Goal: Information Seeking & Learning: Learn about a topic

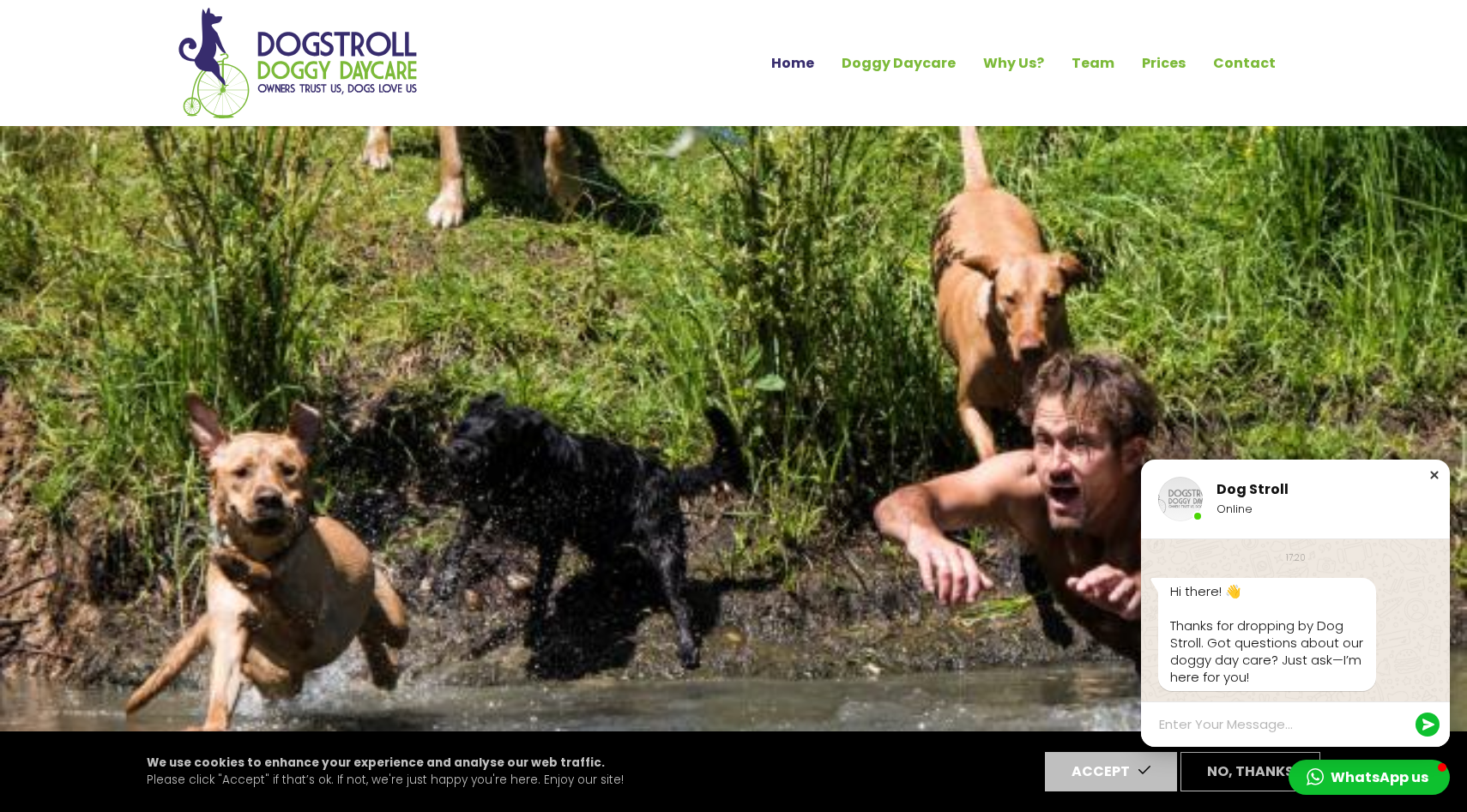
click at [1435, 472] on div "Close chat window" at bounding box center [1434, 475] width 17 height 17
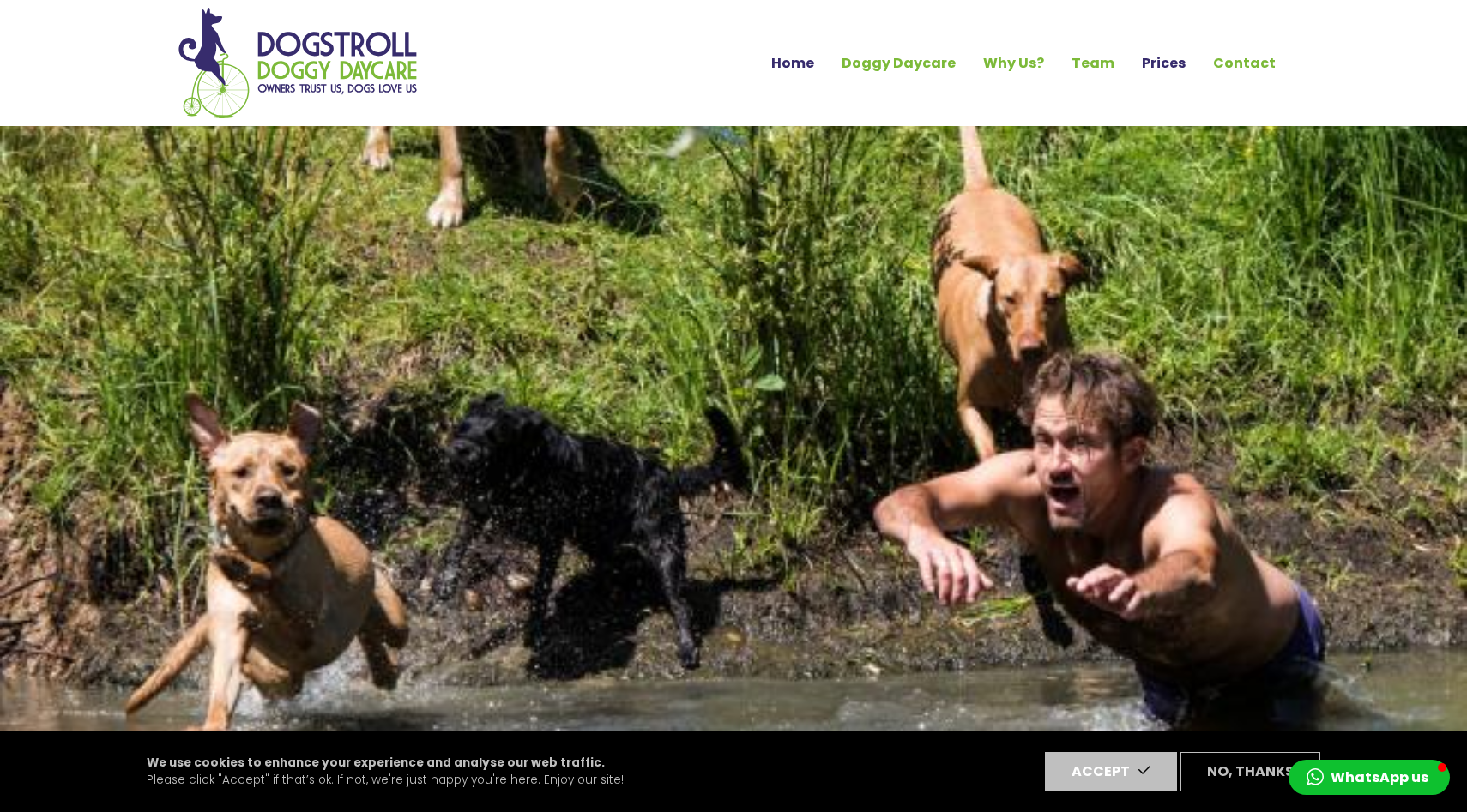
click at [1171, 65] on link "Prices" at bounding box center [1163, 64] width 71 height 29
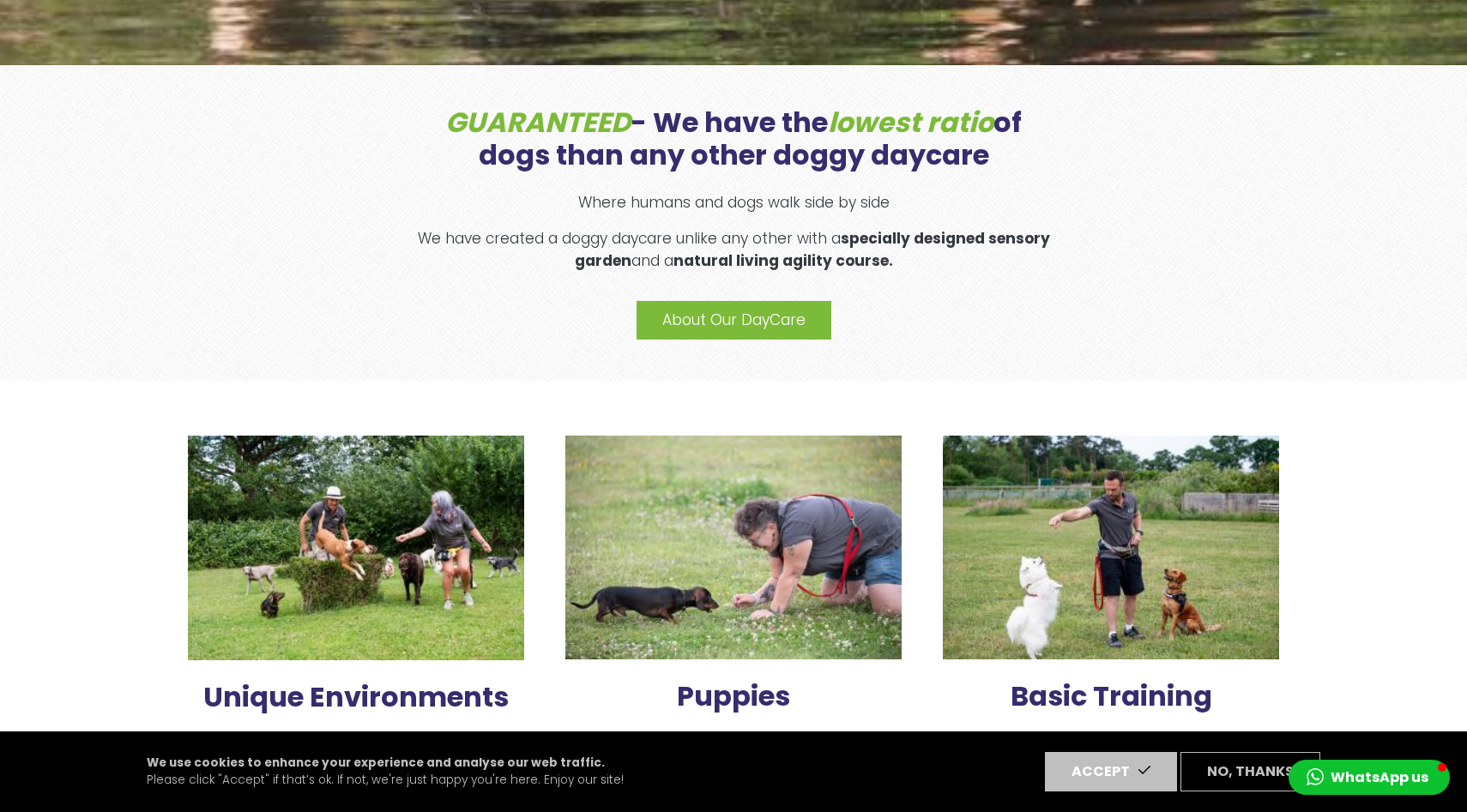
scroll to position [895, 0]
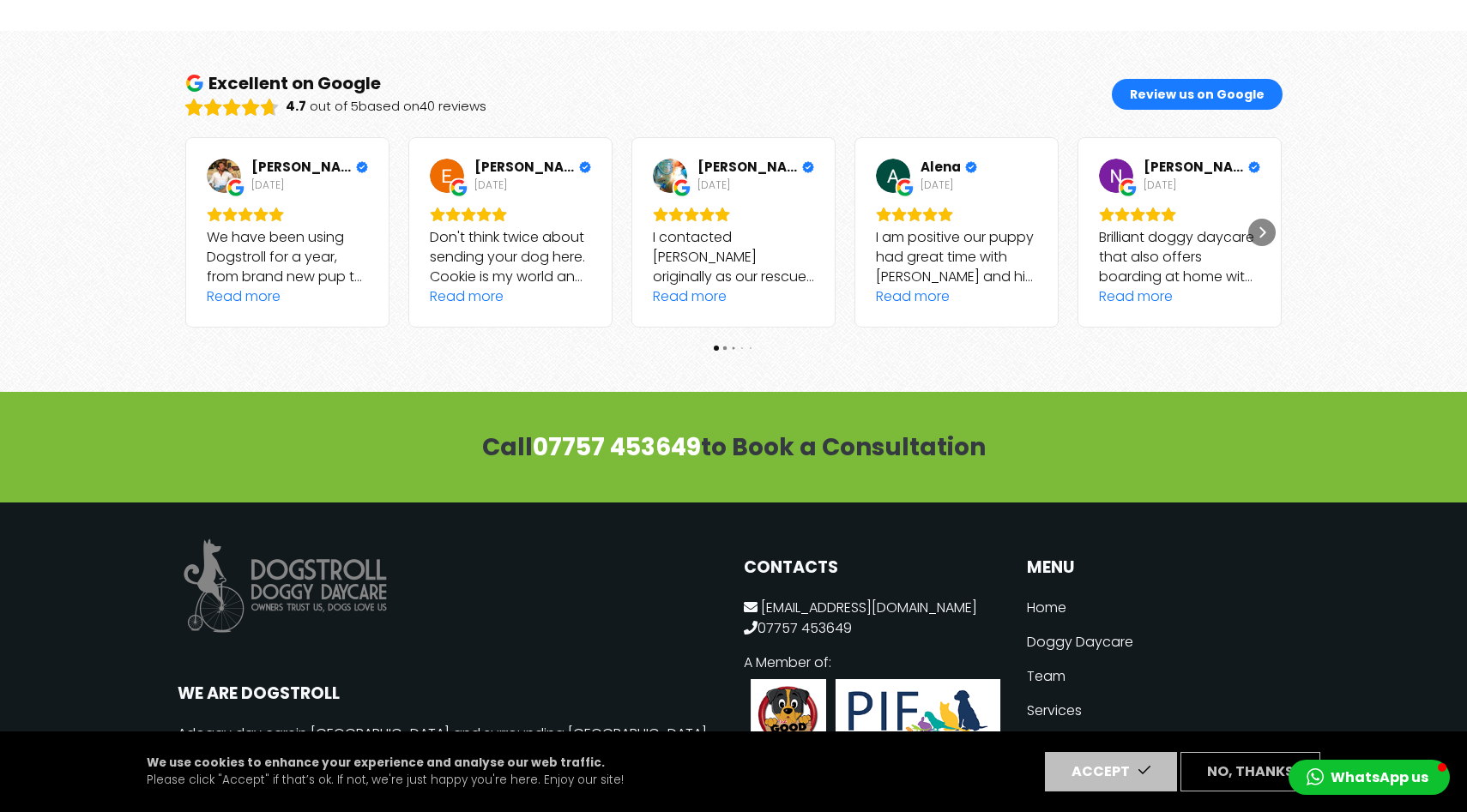
scroll to position [2094, 0]
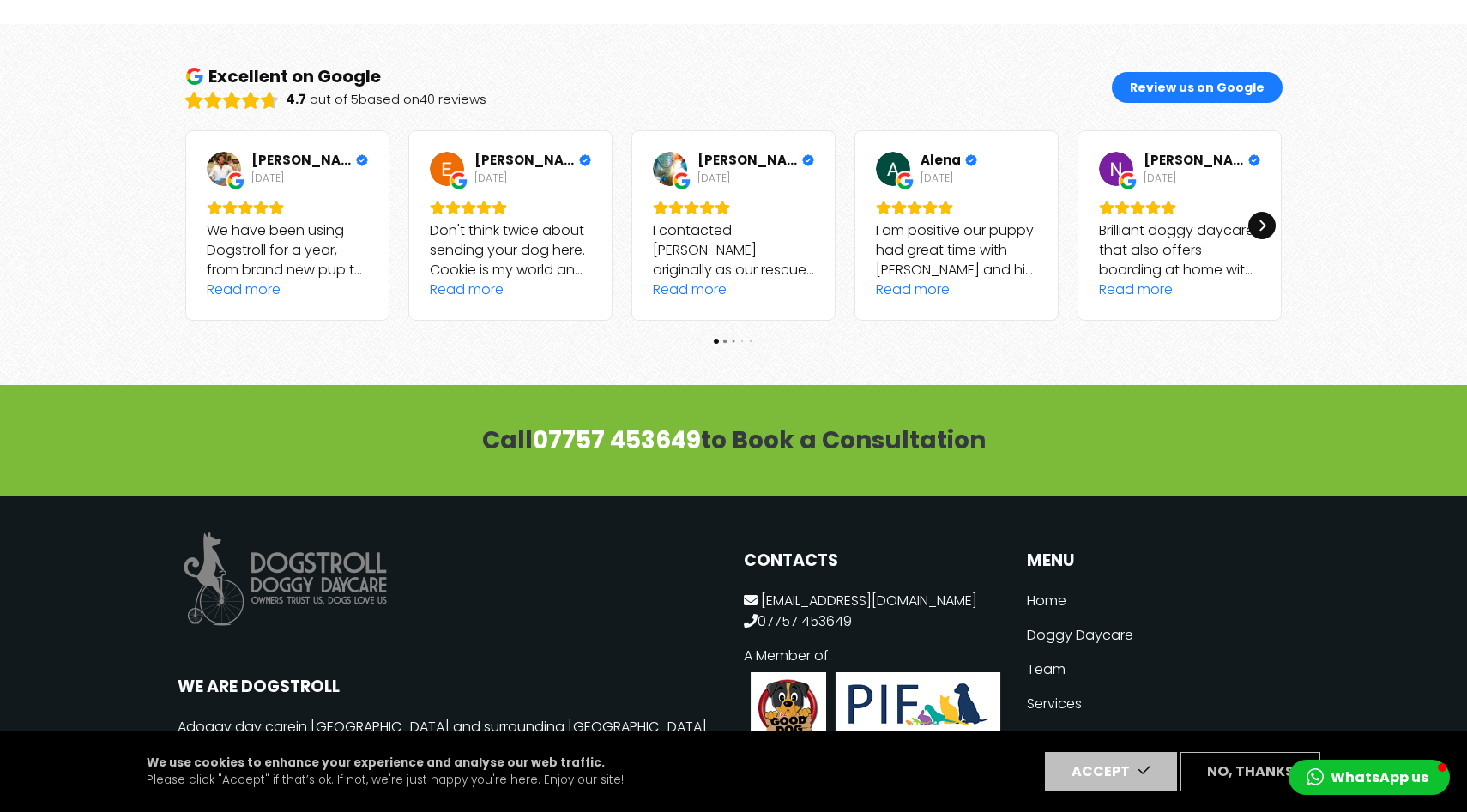
click at [1262, 218] on icon "Next" at bounding box center [1261, 225] width 14 height 14
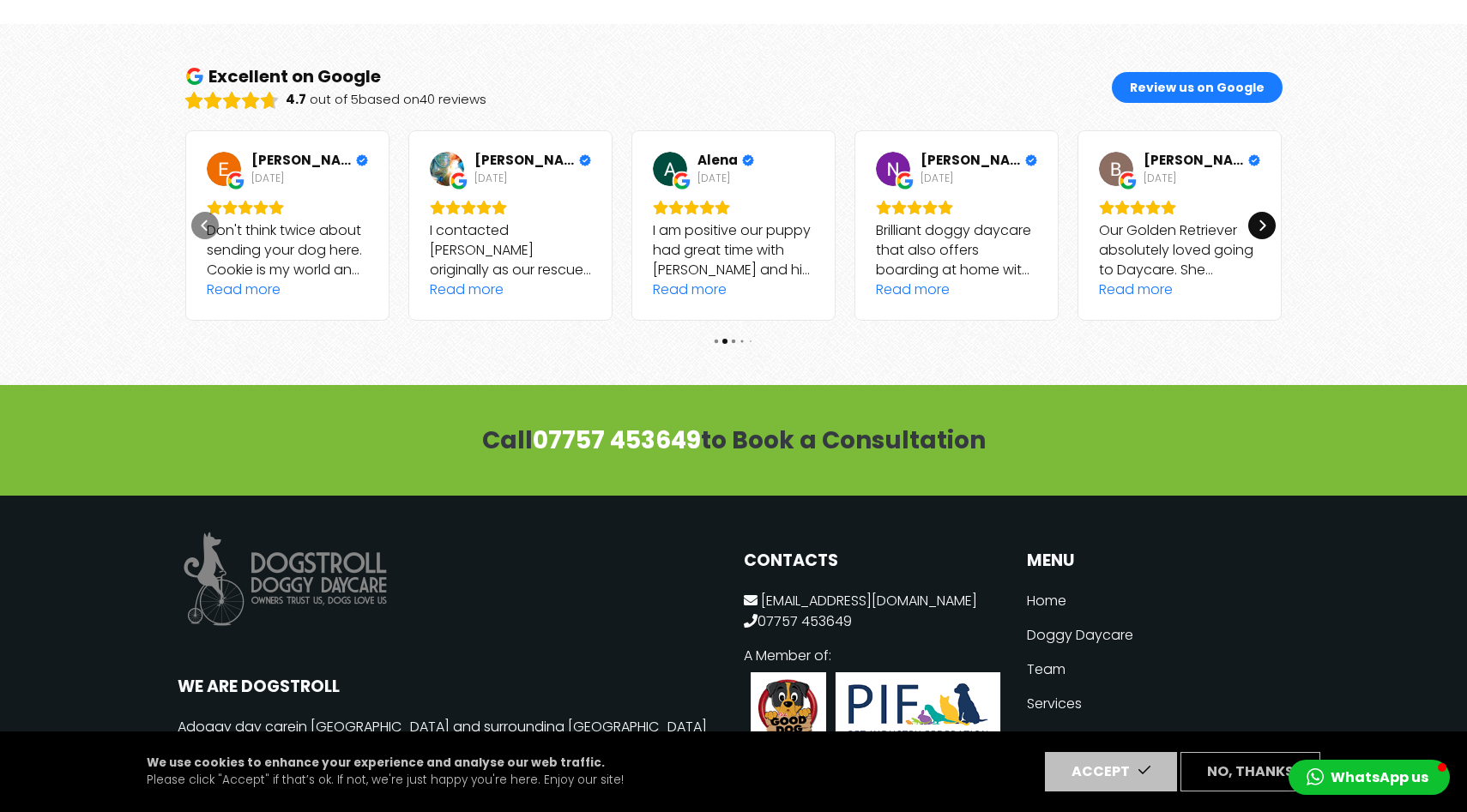
click at [1262, 218] on icon "Next" at bounding box center [1261, 225] width 14 height 14
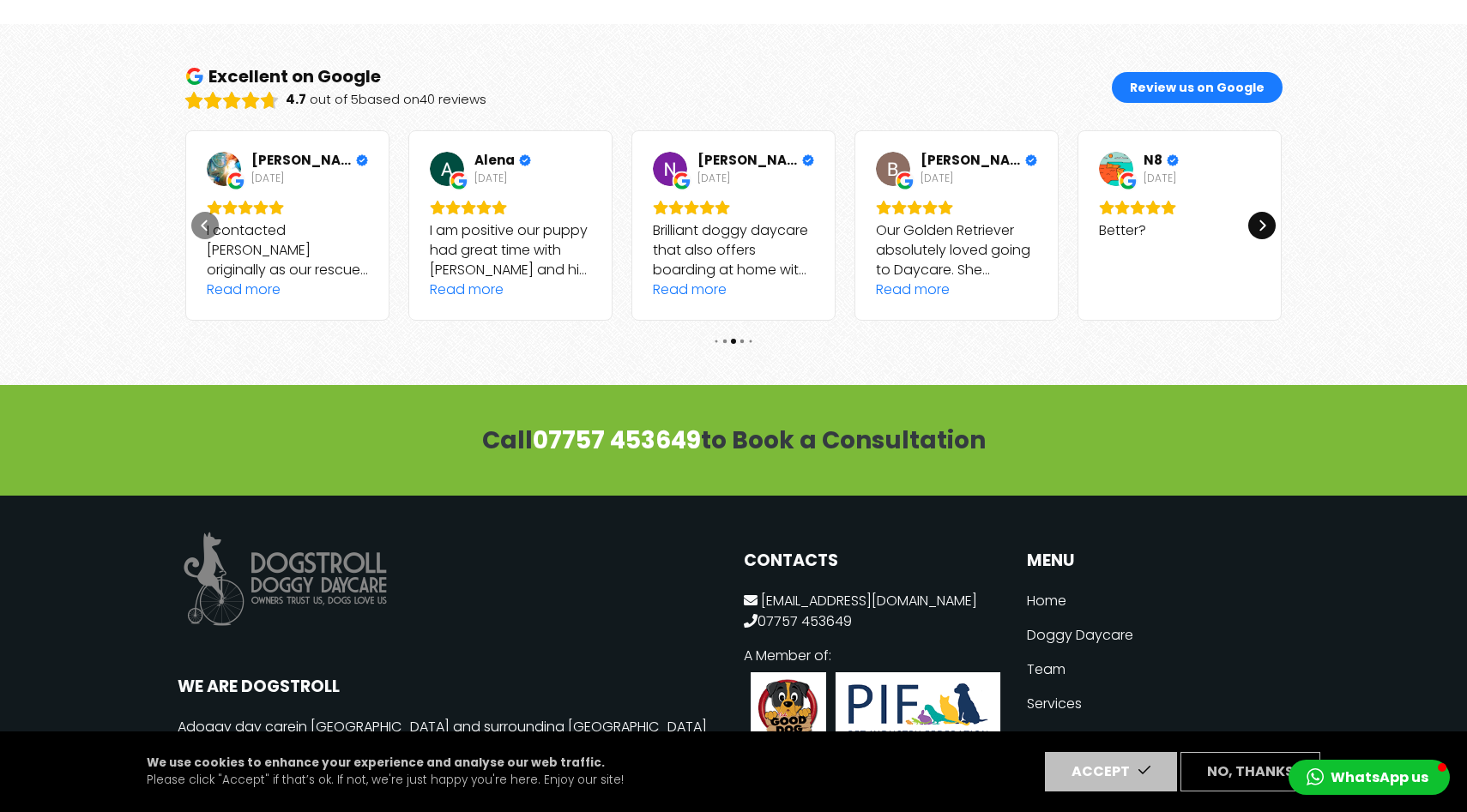
click at [1262, 218] on icon "Next" at bounding box center [1261, 225] width 14 height 14
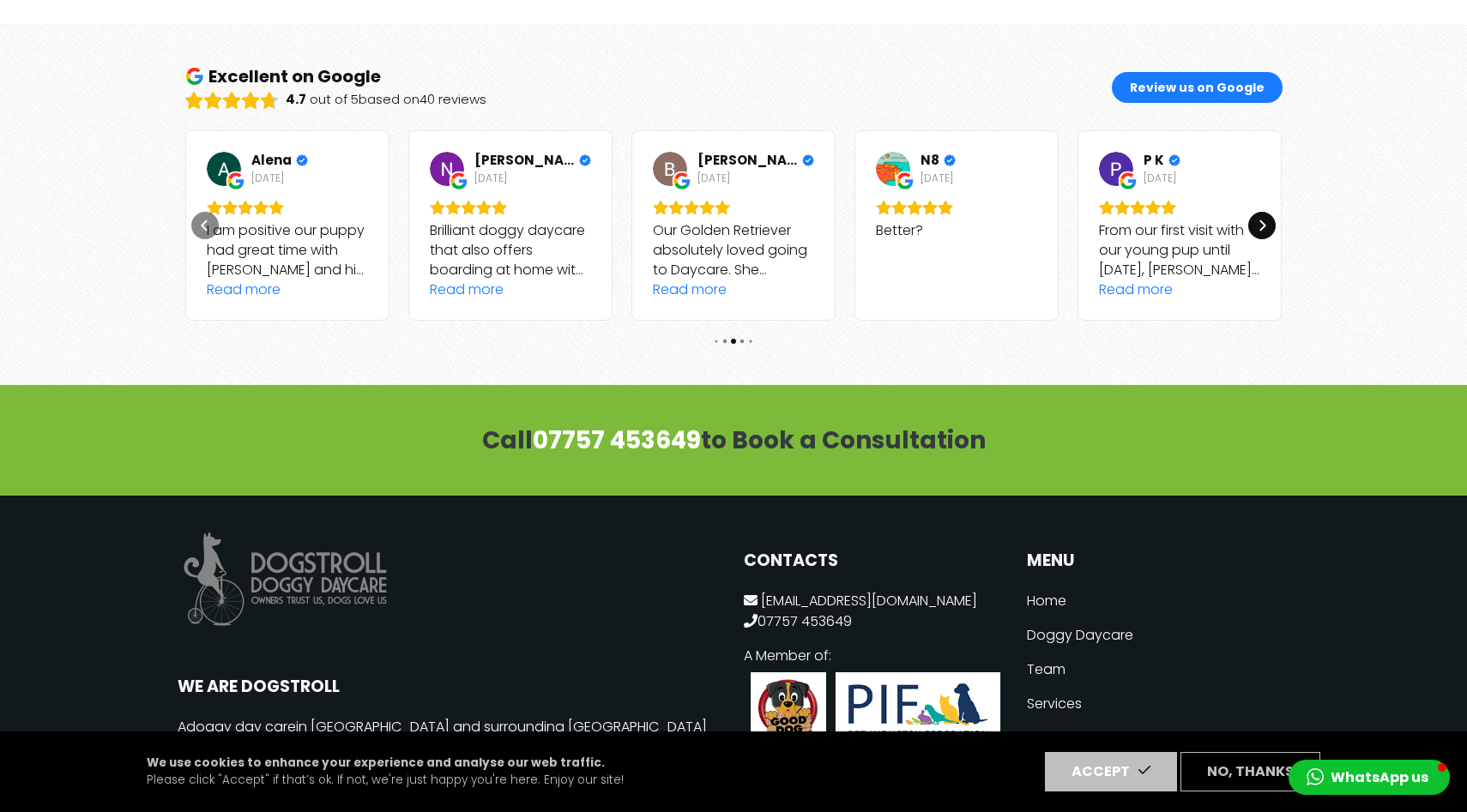
click at [1262, 218] on icon "Next" at bounding box center [1261, 225] width 14 height 14
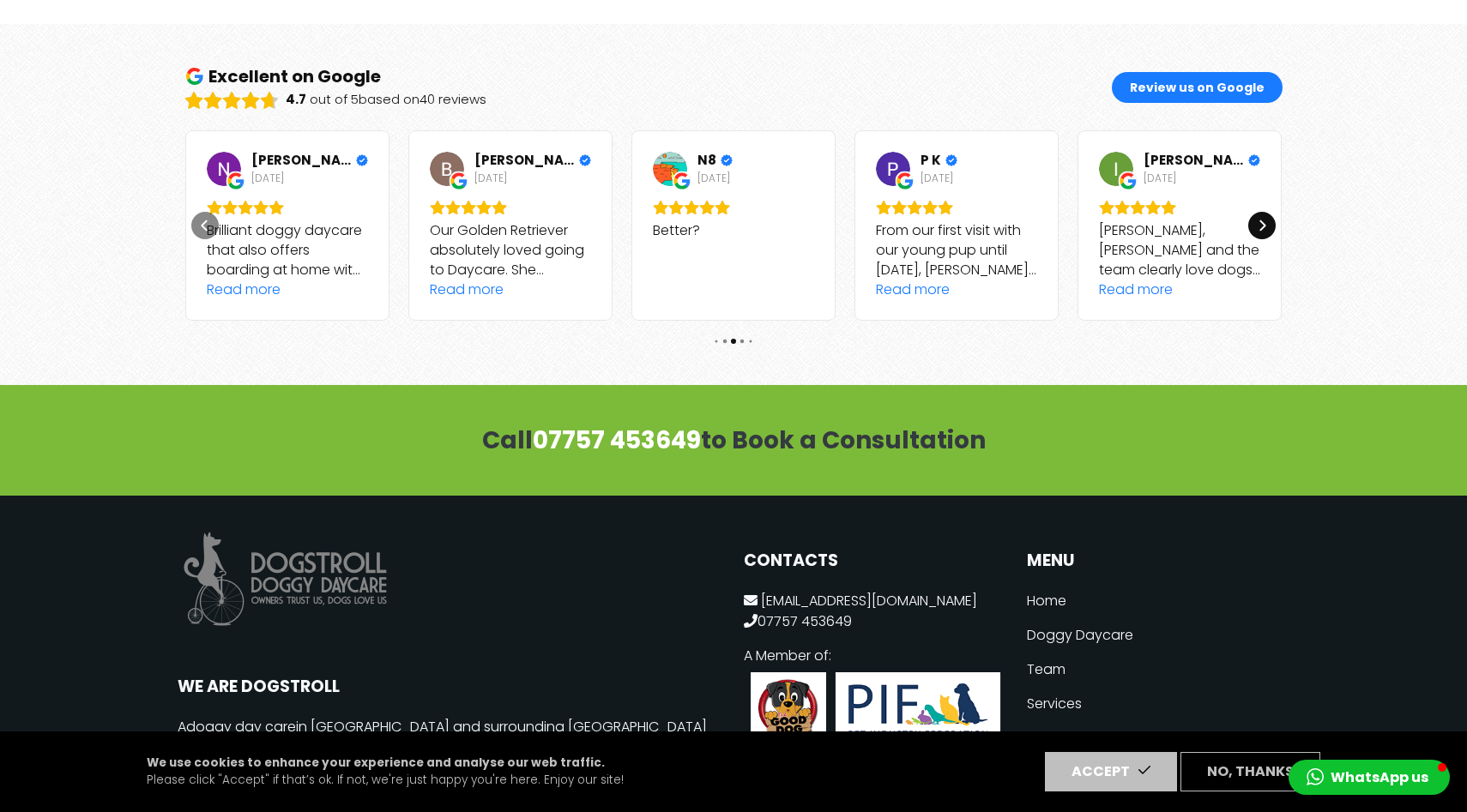
click at [1262, 218] on icon "Next" at bounding box center [1261, 225] width 14 height 14
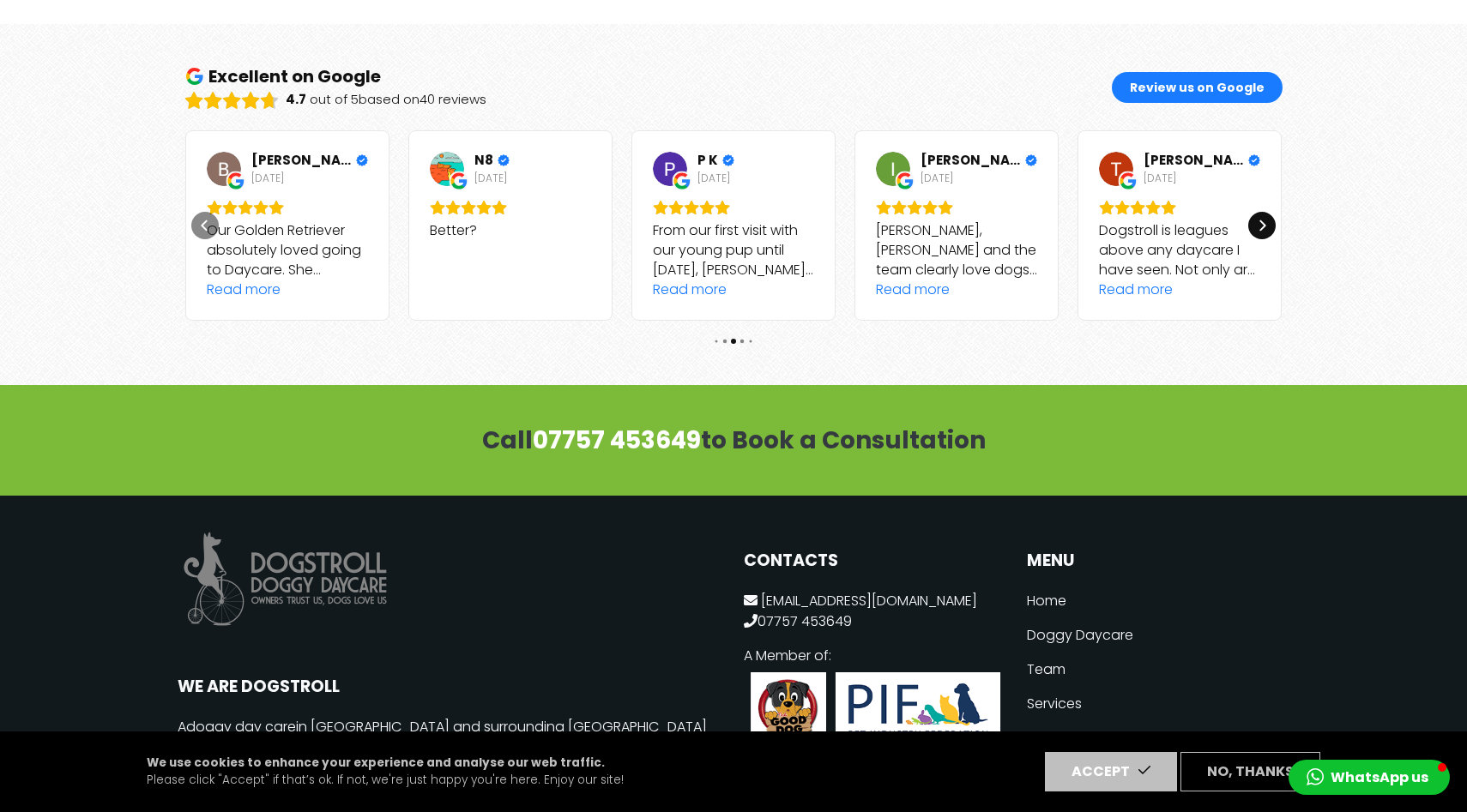
click at [1262, 218] on icon "Next" at bounding box center [1261, 225] width 14 height 14
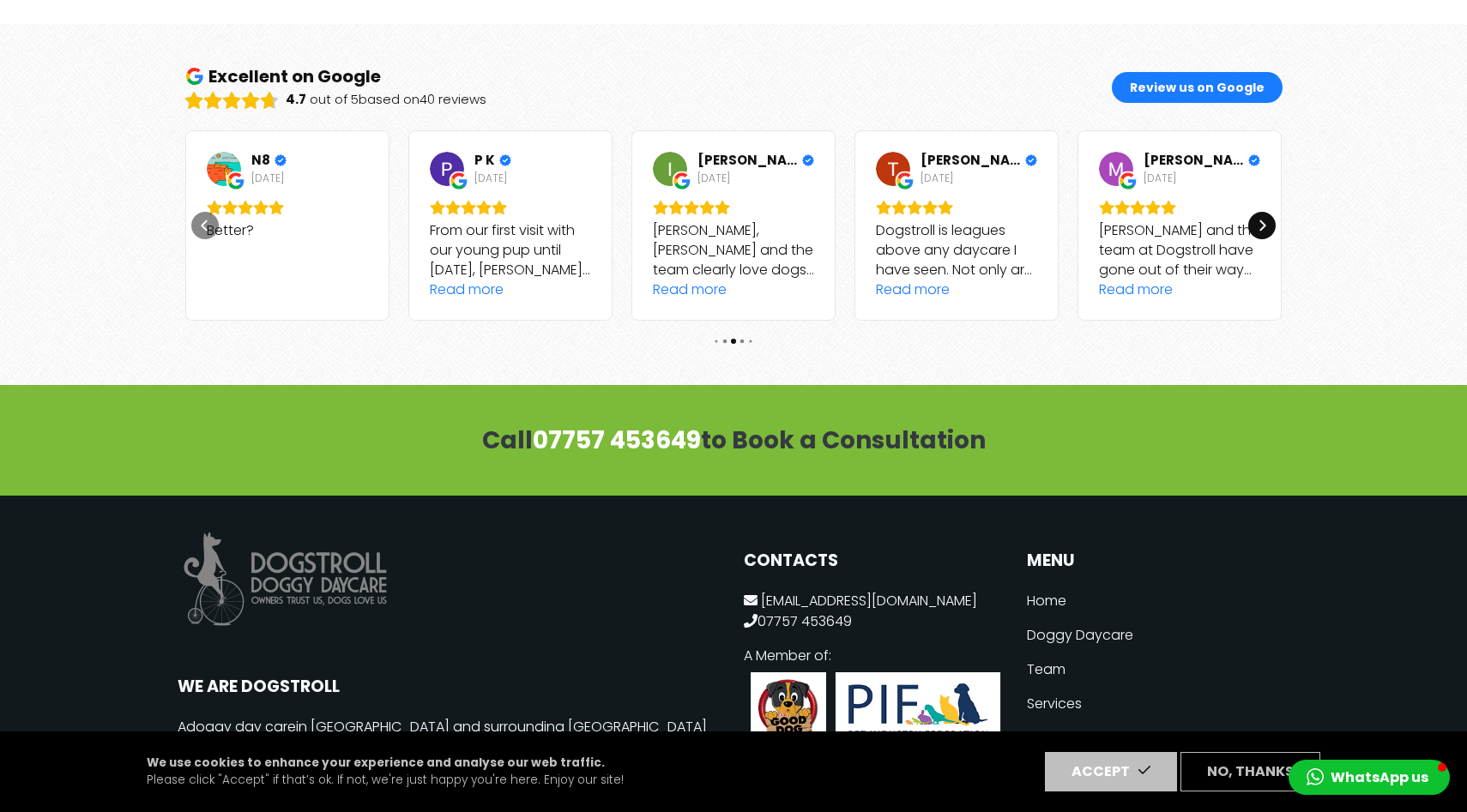
click at [1262, 218] on icon "Next" at bounding box center [1261, 225] width 14 height 14
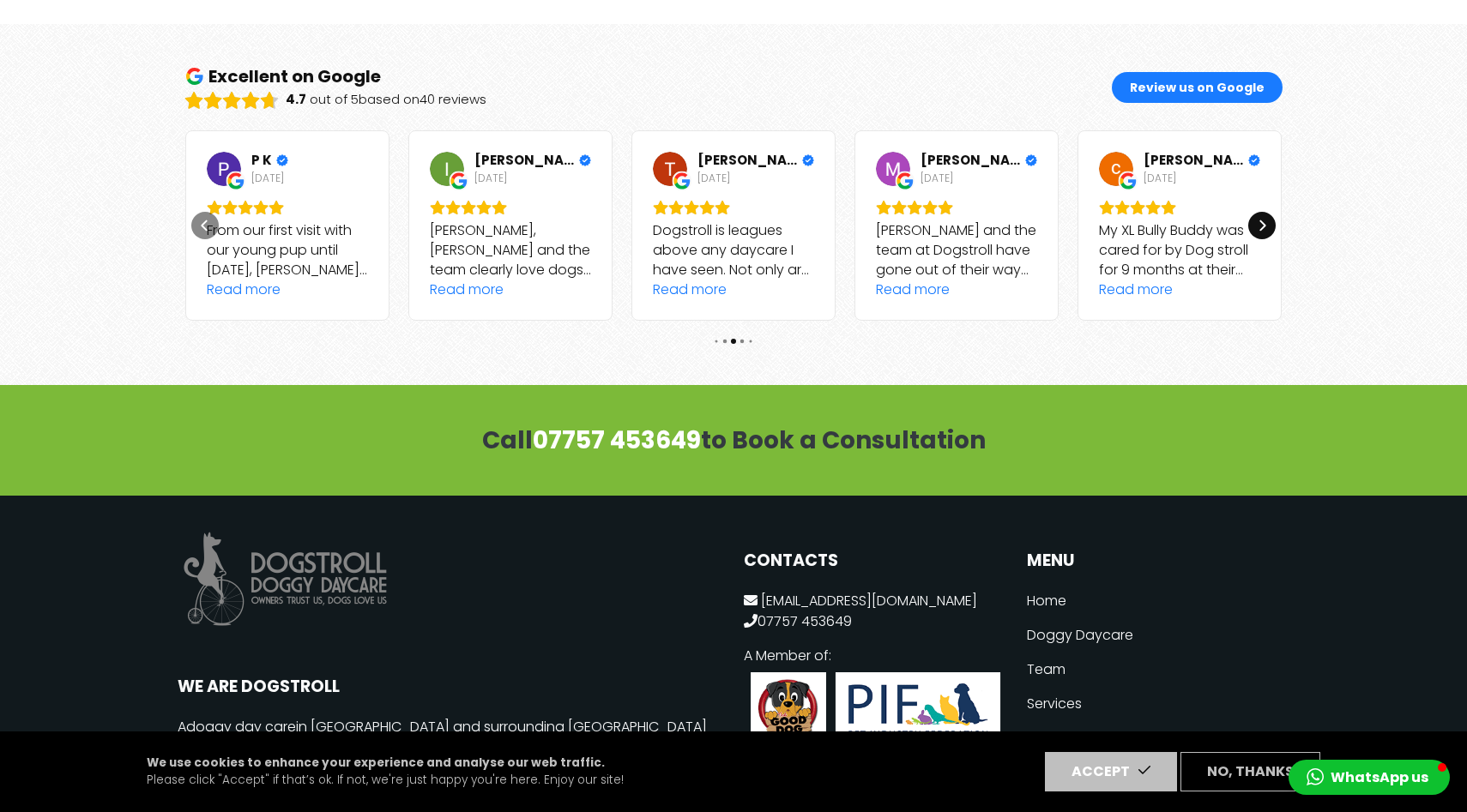
click at [1262, 218] on icon "Next" at bounding box center [1261, 225] width 14 height 14
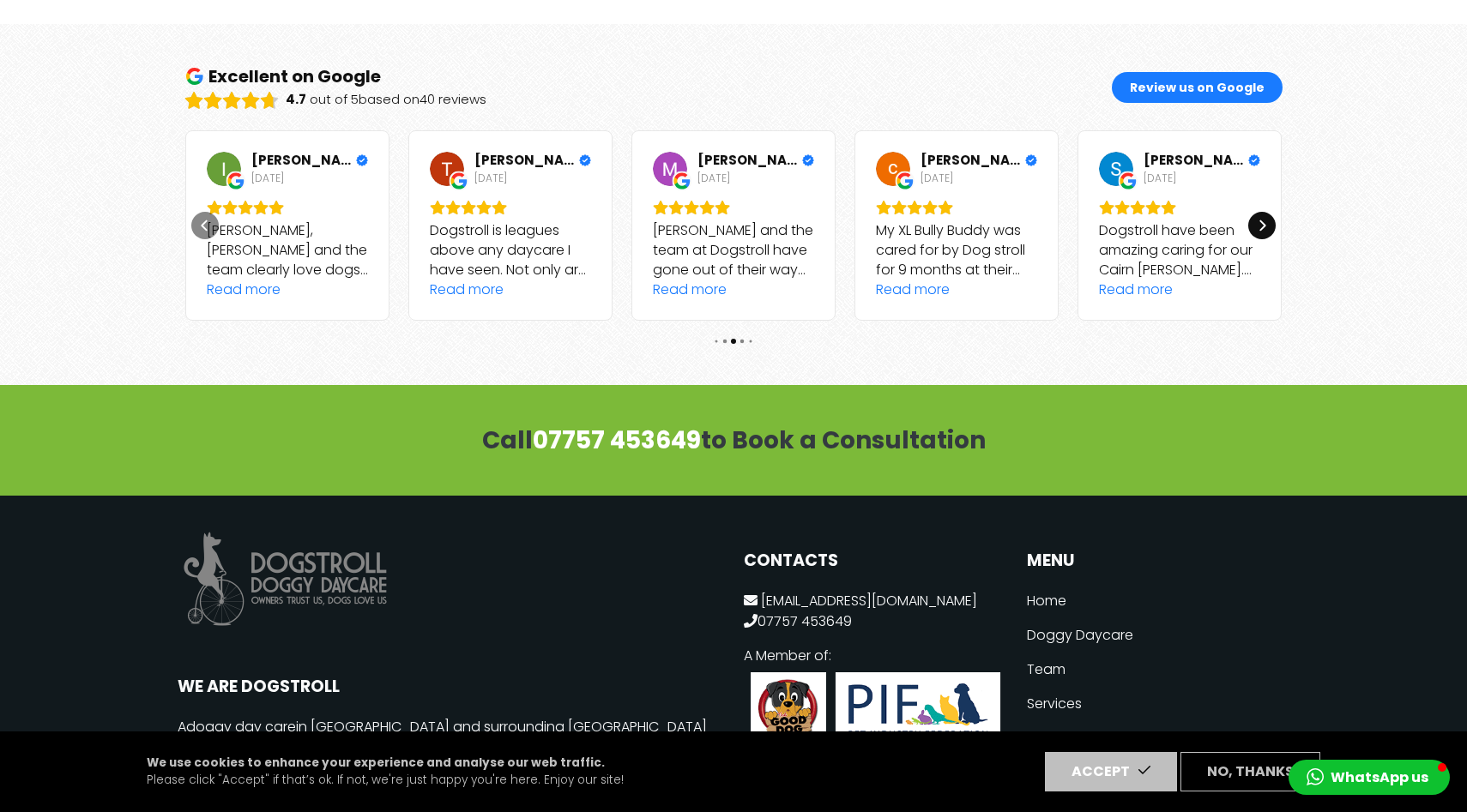
click at [1262, 218] on icon "Next" at bounding box center [1261, 225] width 14 height 14
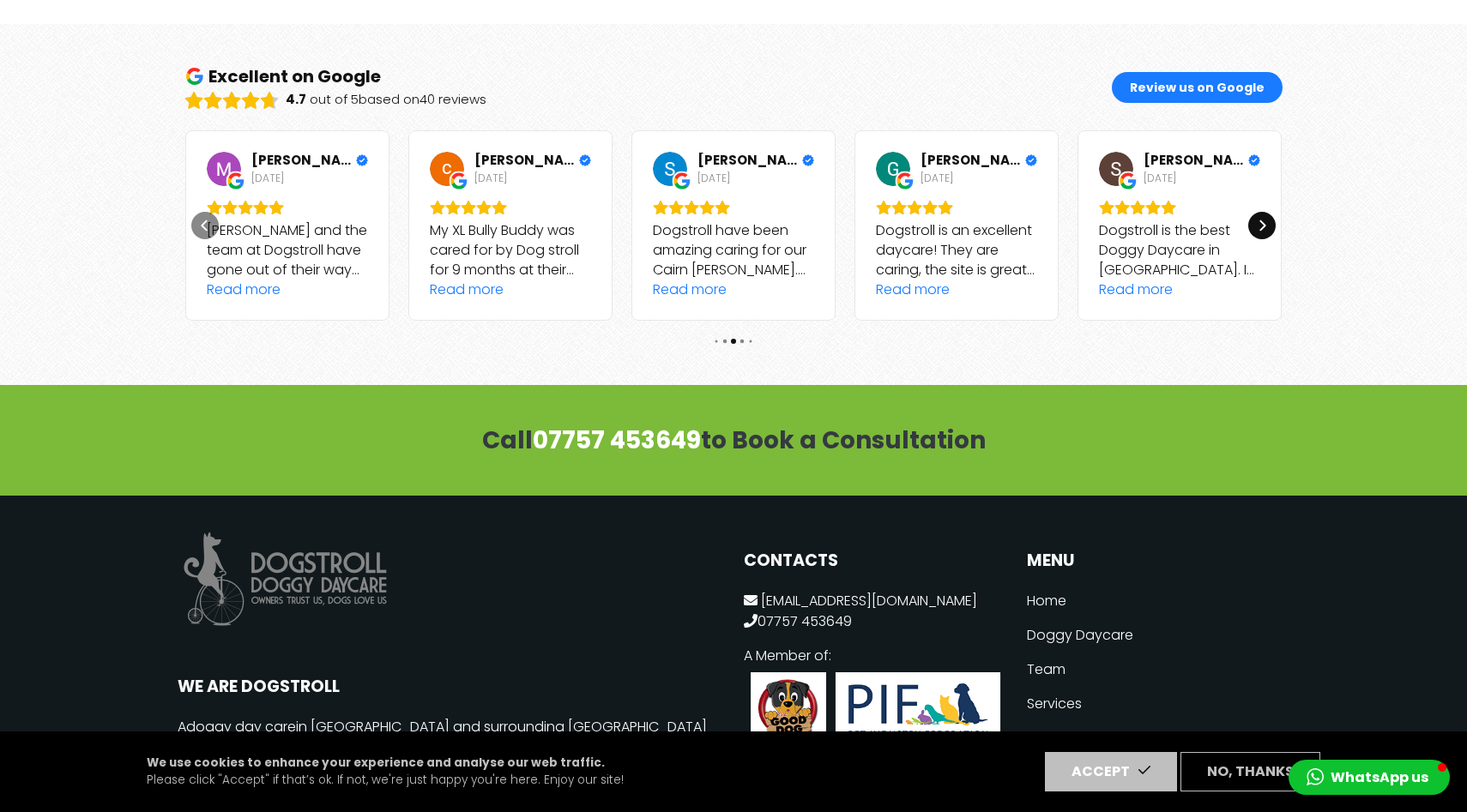
click at [1262, 218] on icon "Next" at bounding box center [1261, 225] width 14 height 14
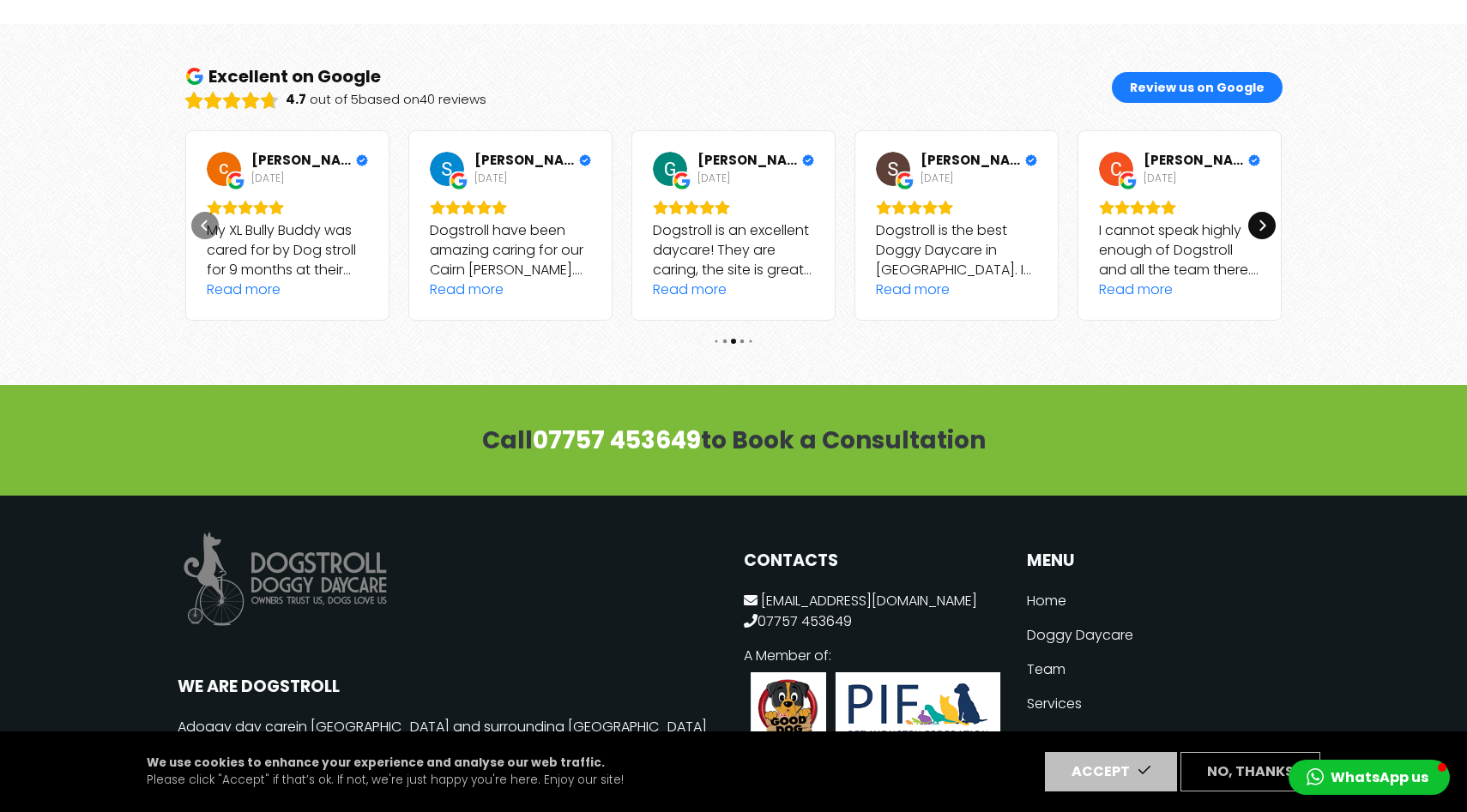
click at [1262, 218] on icon "Next" at bounding box center [1261, 225] width 14 height 14
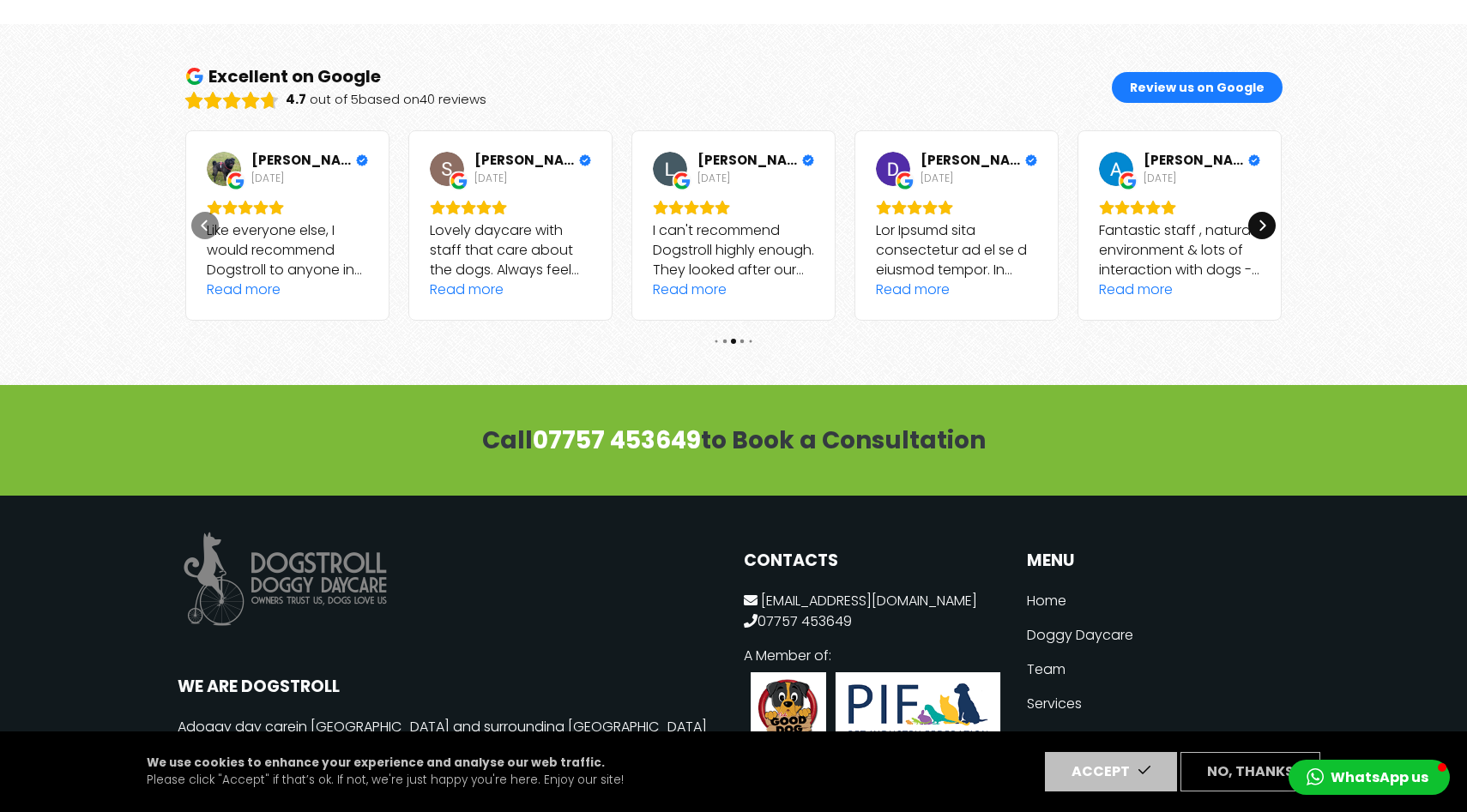
click at [1262, 218] on icon "Next" at bounding box center [1261, 225] width 14 height 14
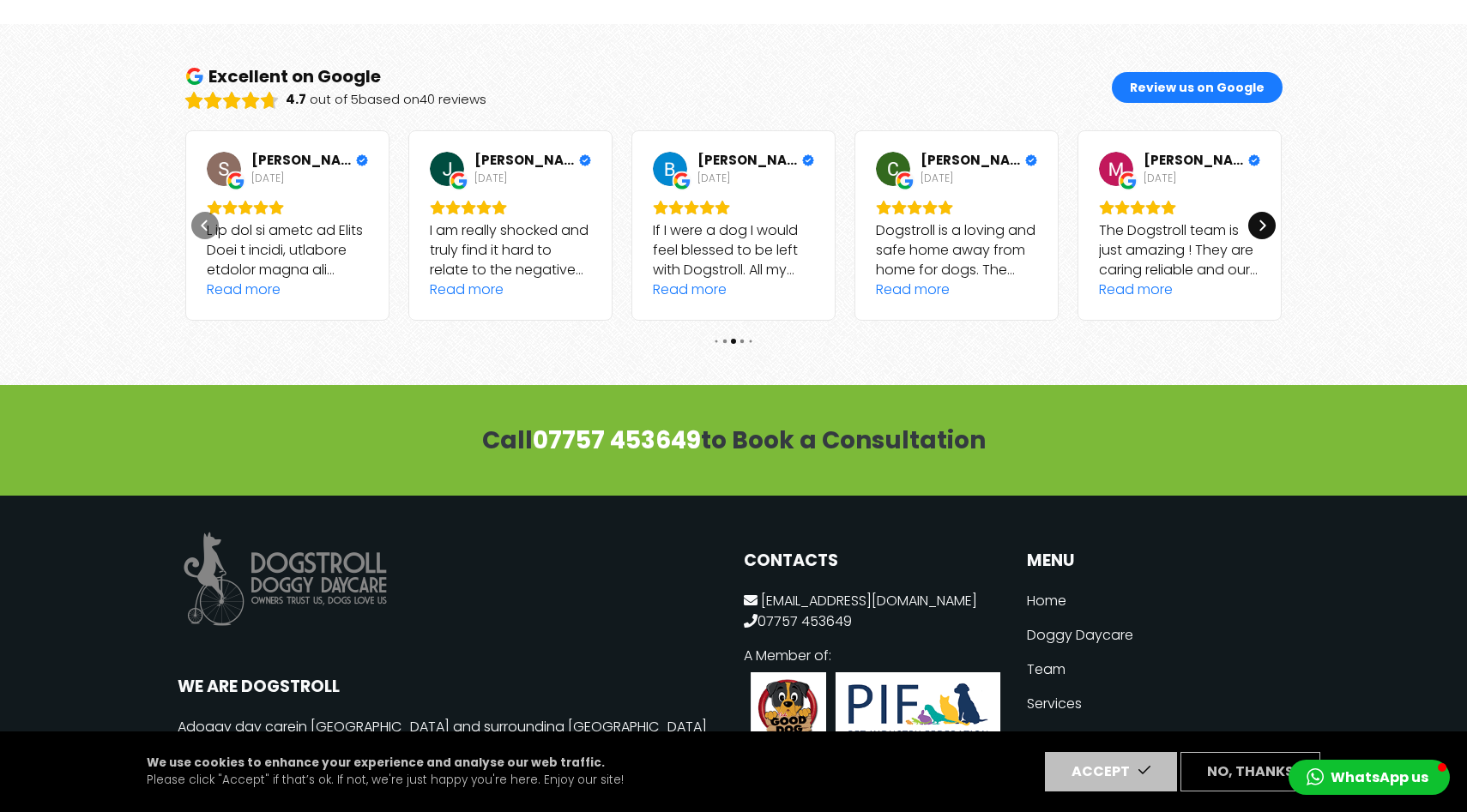
click at [1262, 218] on icon "Next" at bounding box center [1261, 225] width 14 height 14
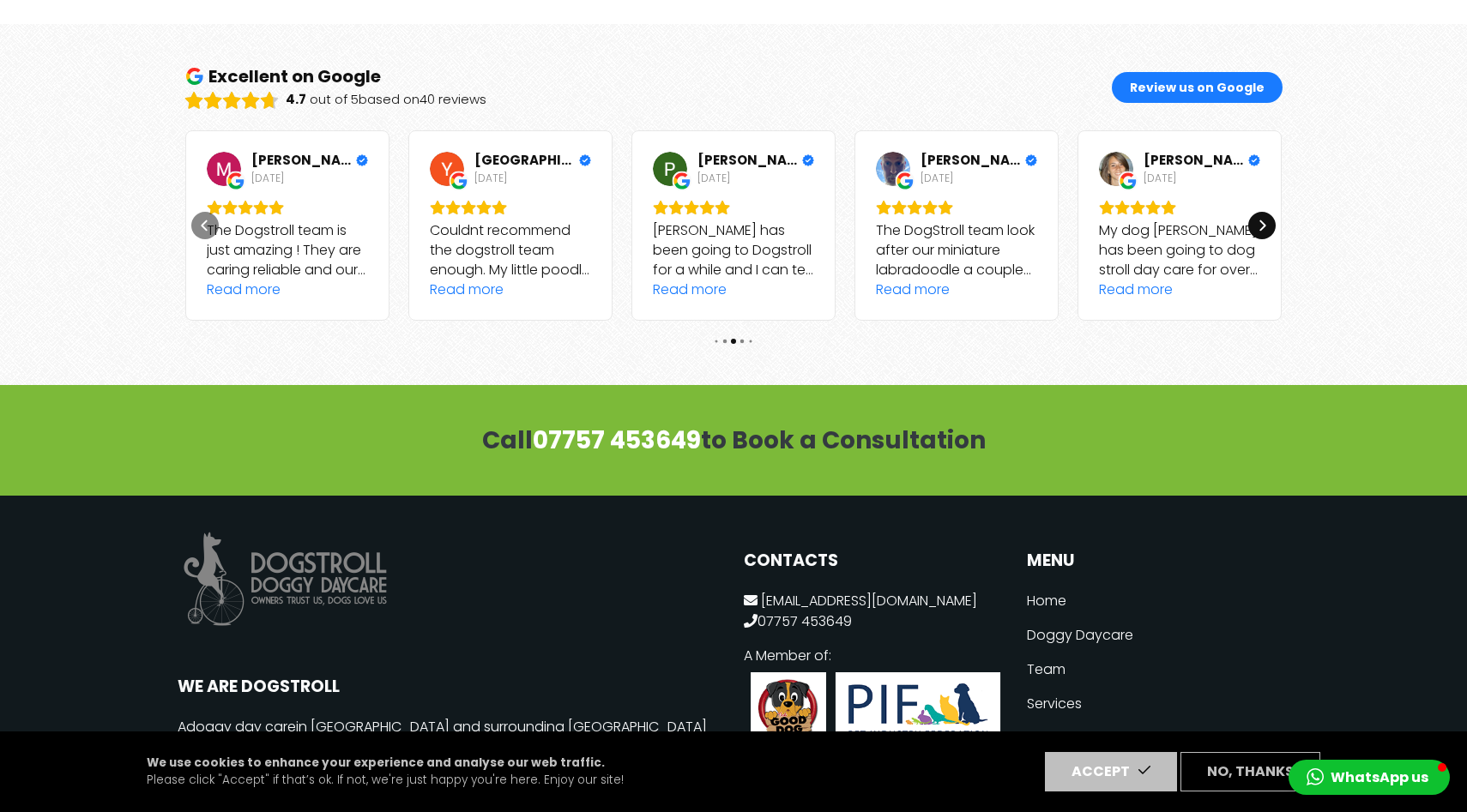
click at [1262, 218] on icon "Next" at bounding box center [1261, 225] width 14 height 14
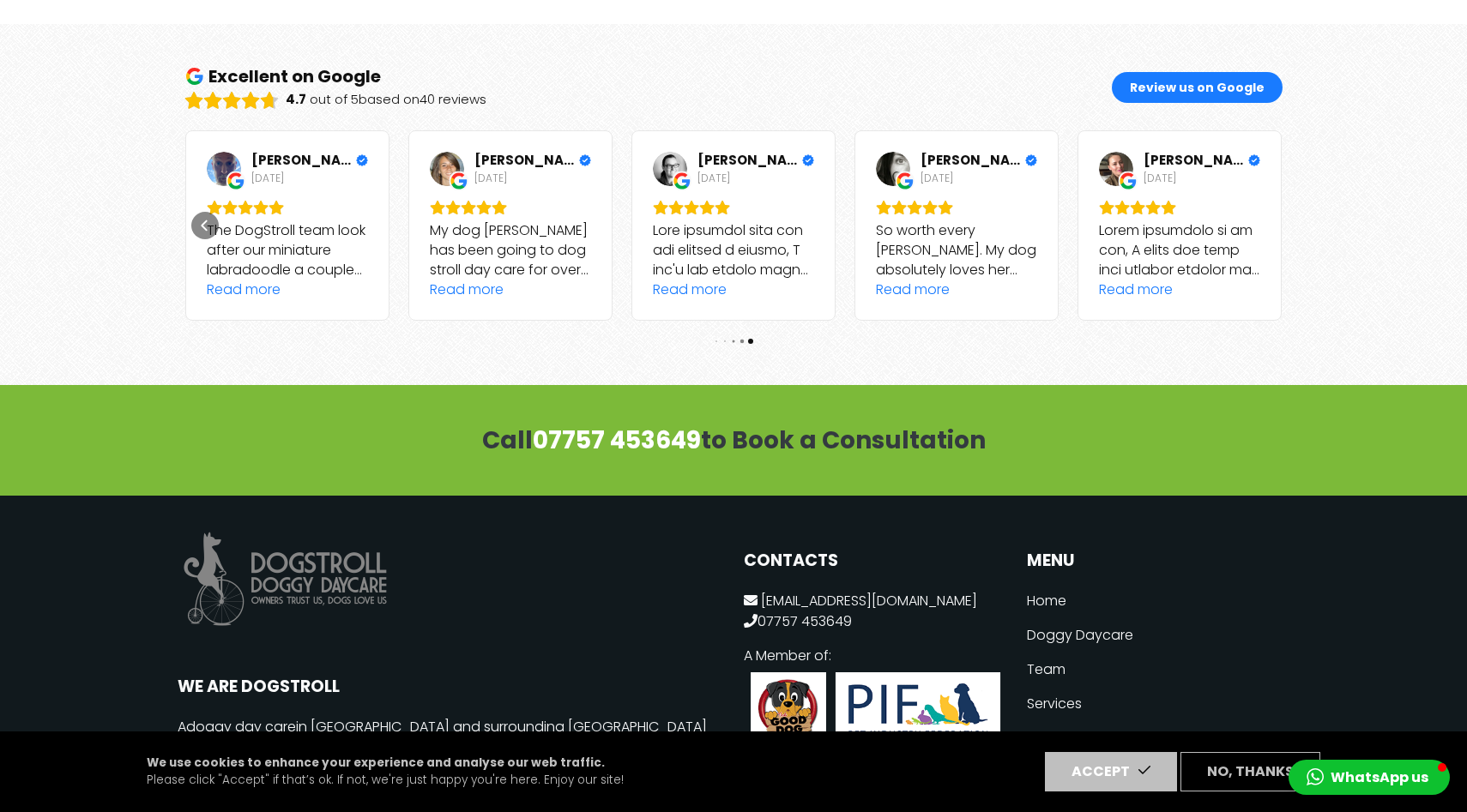
click at [1262, 212] on div "Next" at bounding box center [1261, 225] width 28 height 28
click at [200, 218] on icon "Previous" at bounding box center [205, 225] width 14 height 14
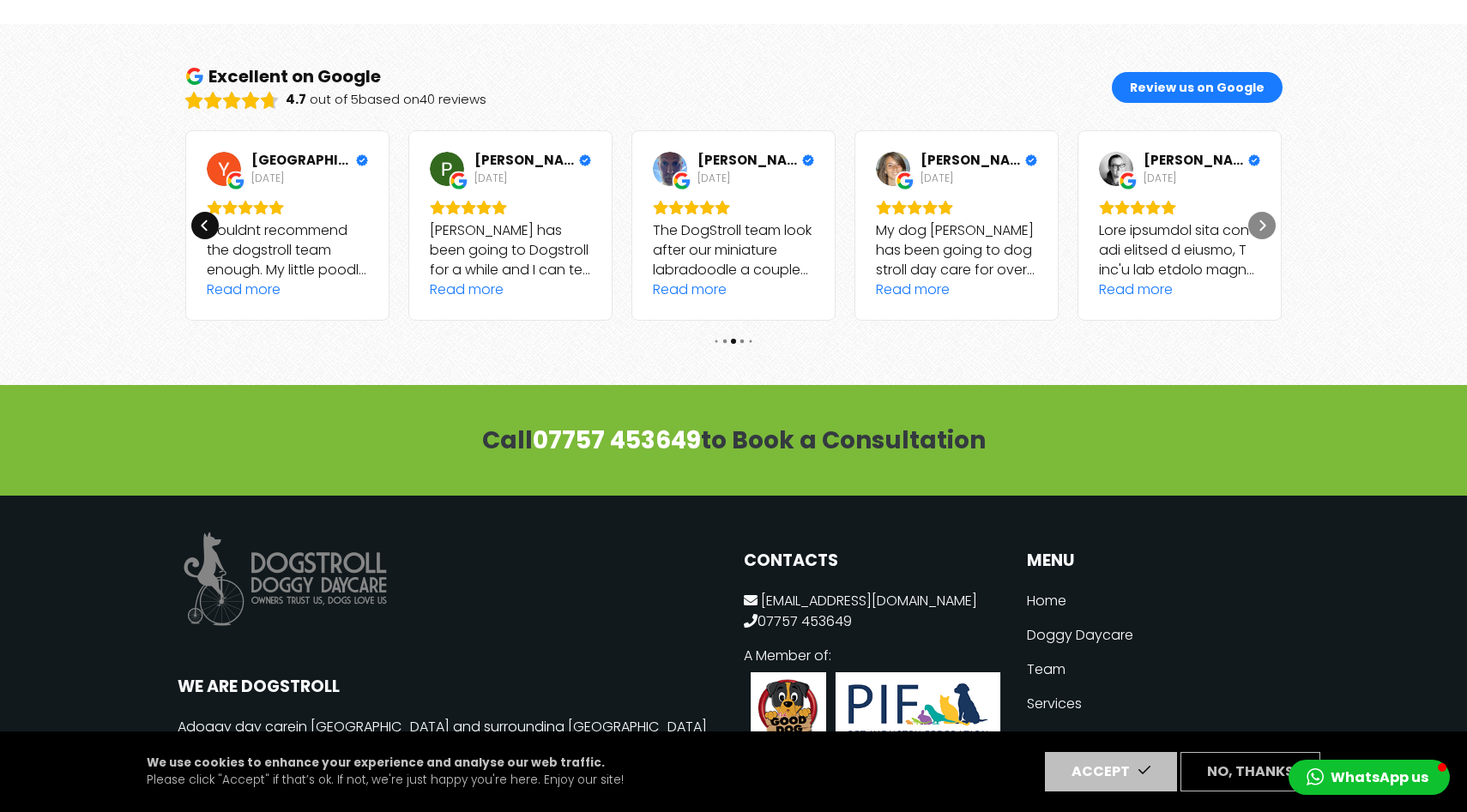
click at [200, 218] on icon "Previous" at bounding box center [205, 225] width 14 height 14
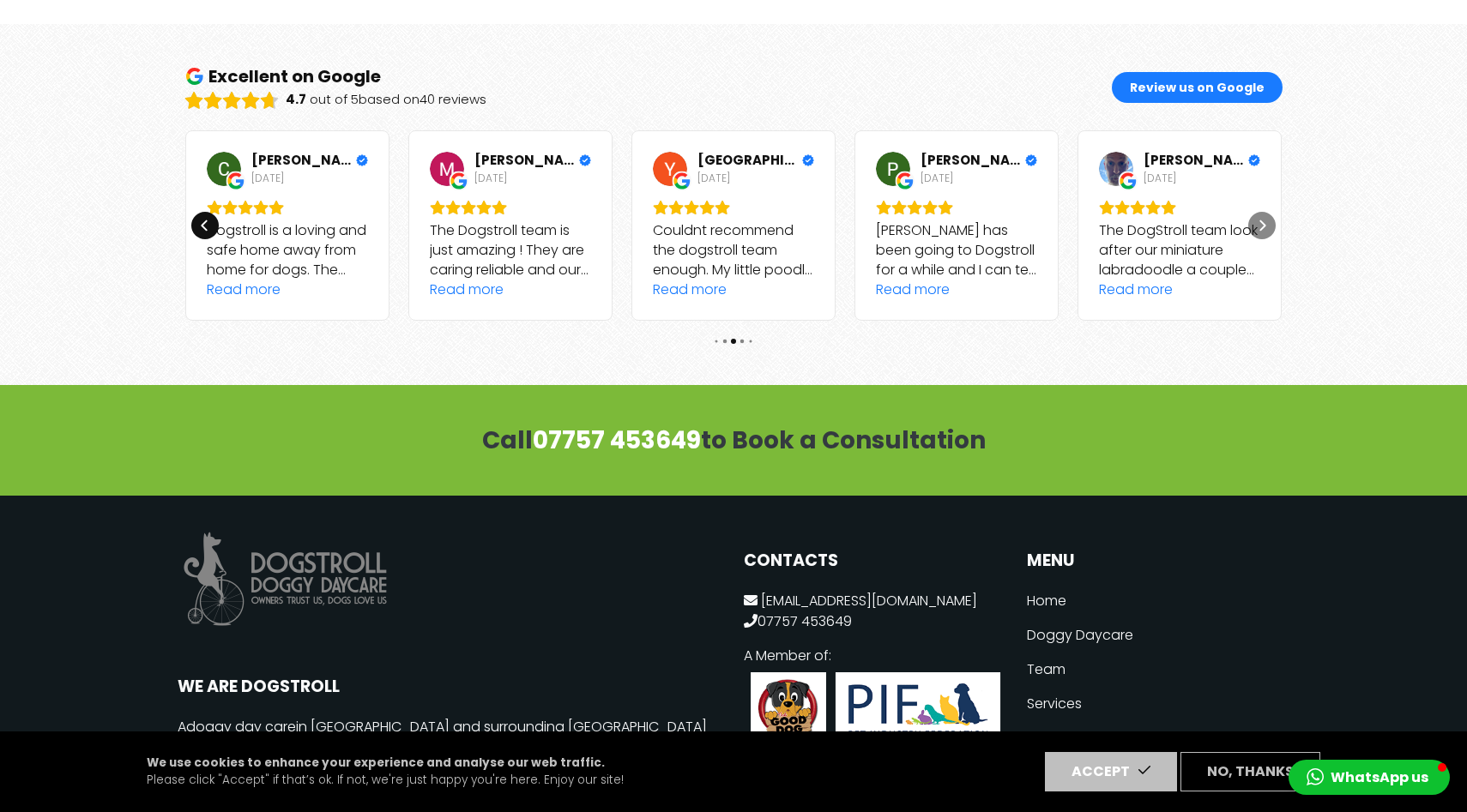
click at [200, 218] on icon "Previous" at bounding box center [205, 225] width 14 height 14
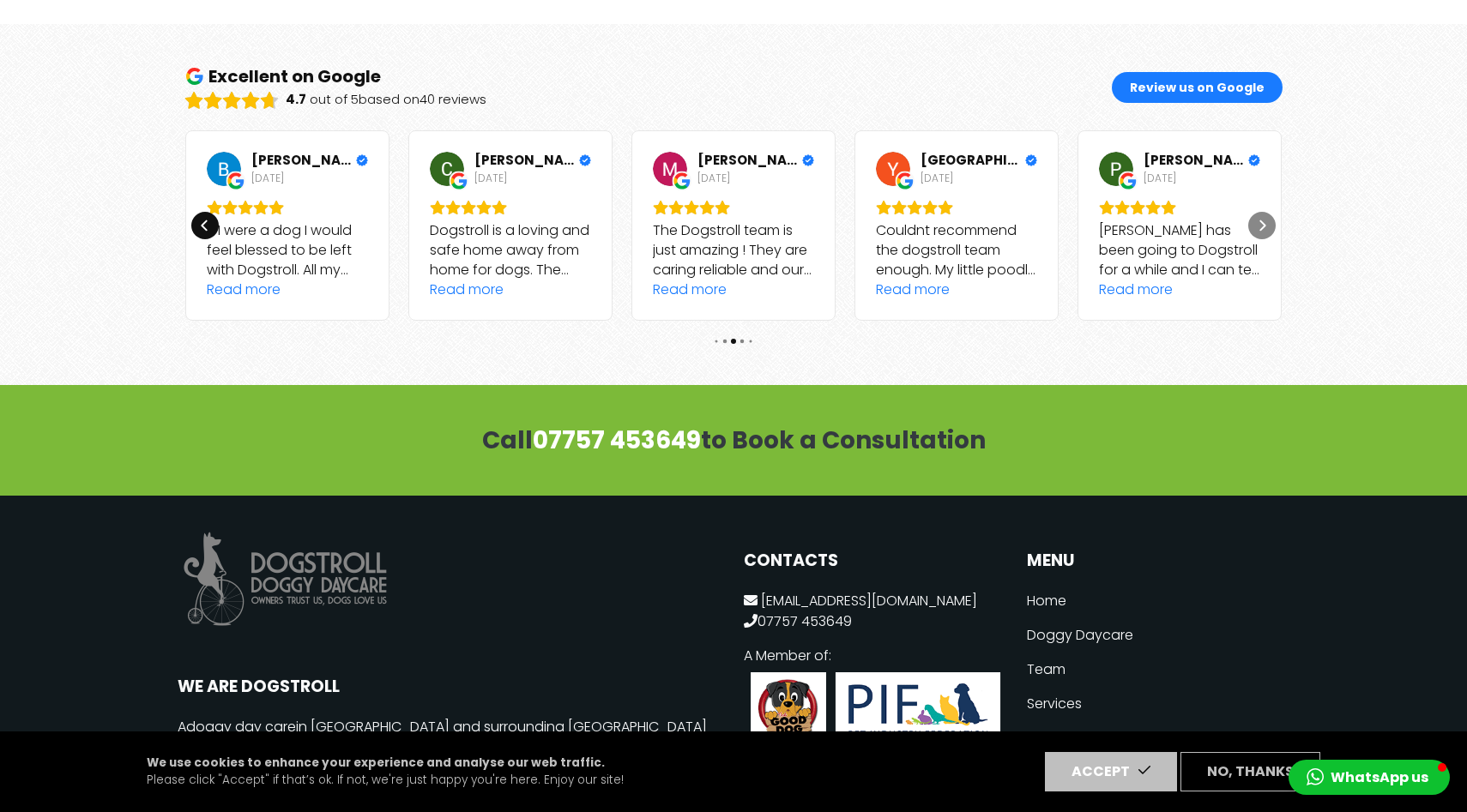
click at [200, 218] on icon "Previous" at bounding box center [205, 225] width 14 height 14
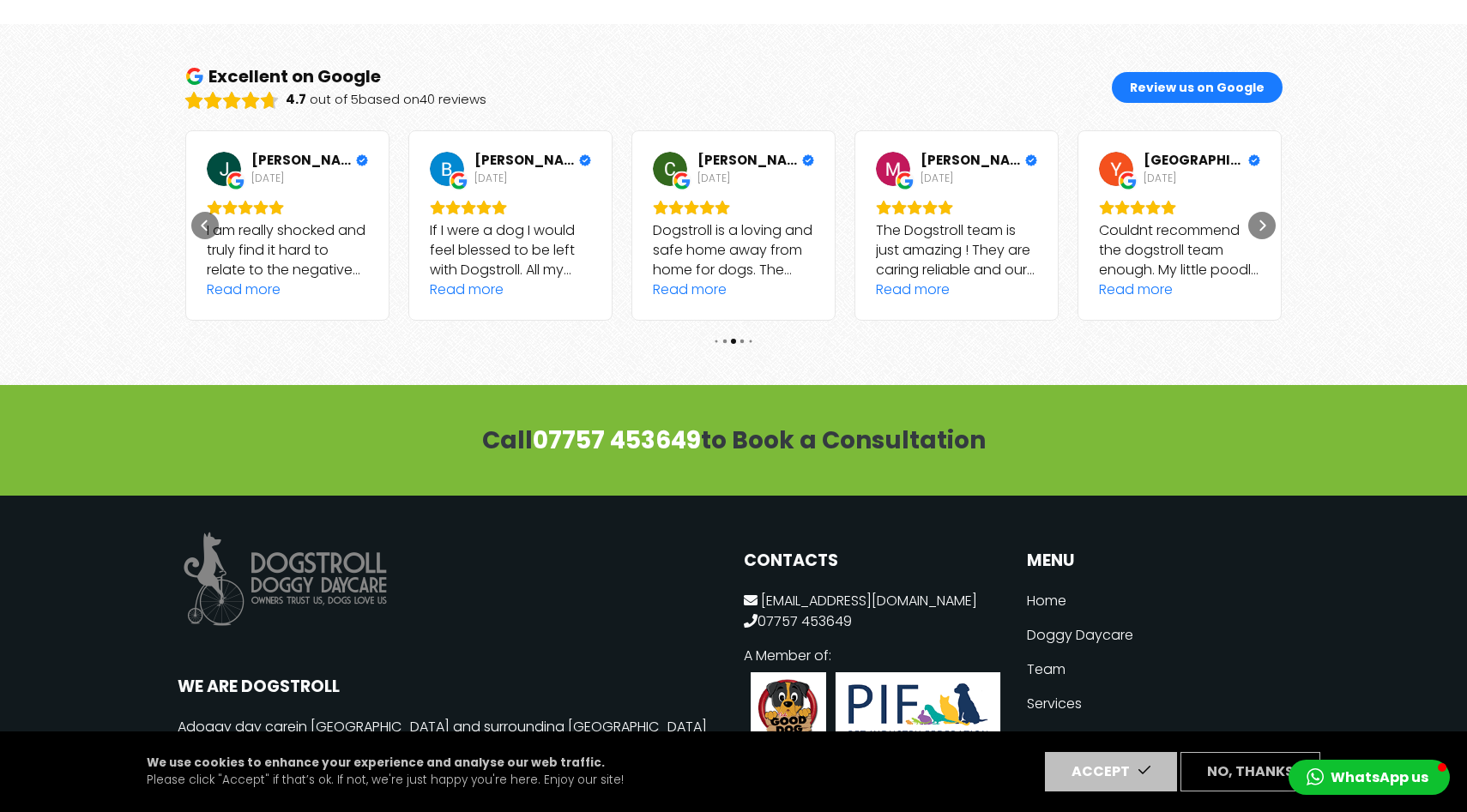
click at [364, 91] on div "4.7 out of 5 based on 40 reviews" at bounding box center [385, 101] width 200 height 19
